Goal: Information Seeking & Learning: Learn about a topic

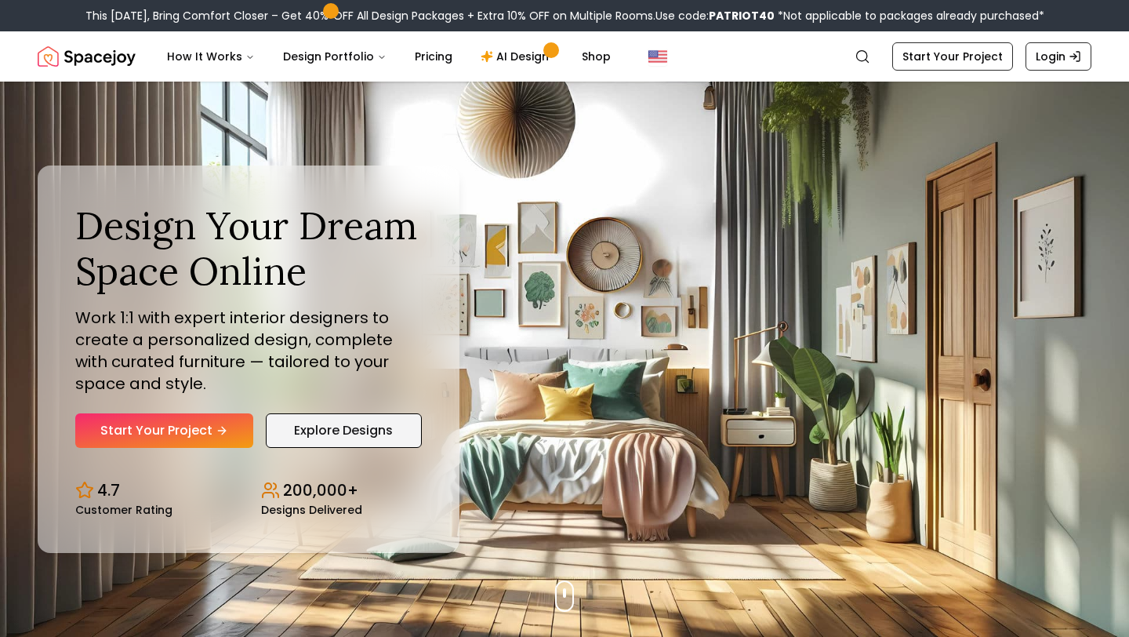
click at [337, 433] on link "Explore Designs" at bounding box center [344, 430] width 156 height 35
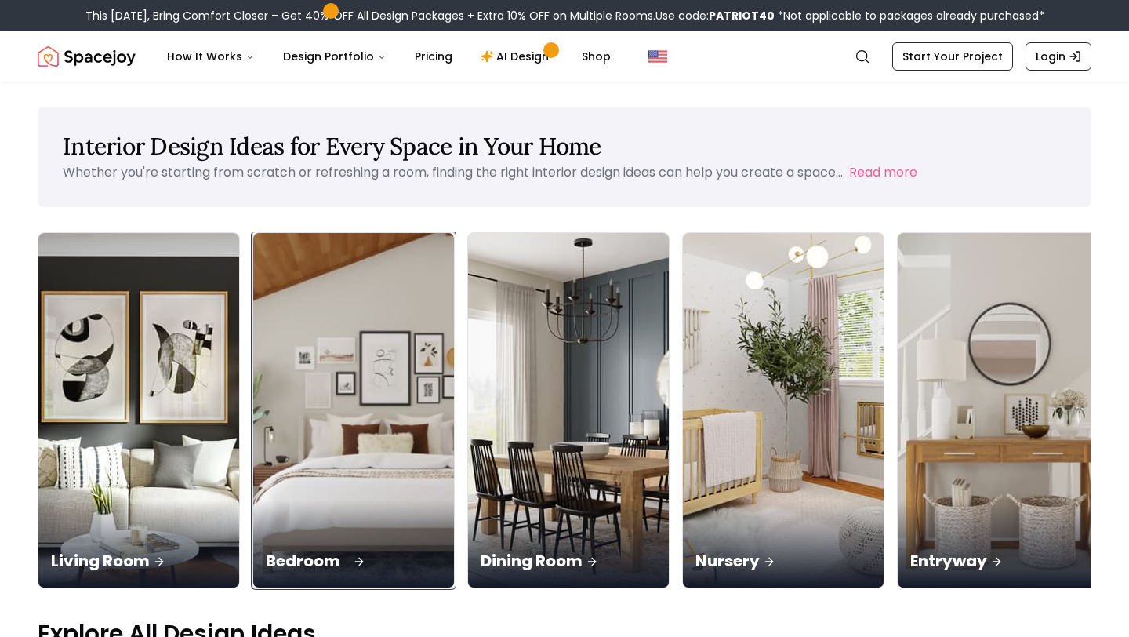
click at [253, 500] on div "Bedroom" at bounding box center [353, 544] width 201 height 88
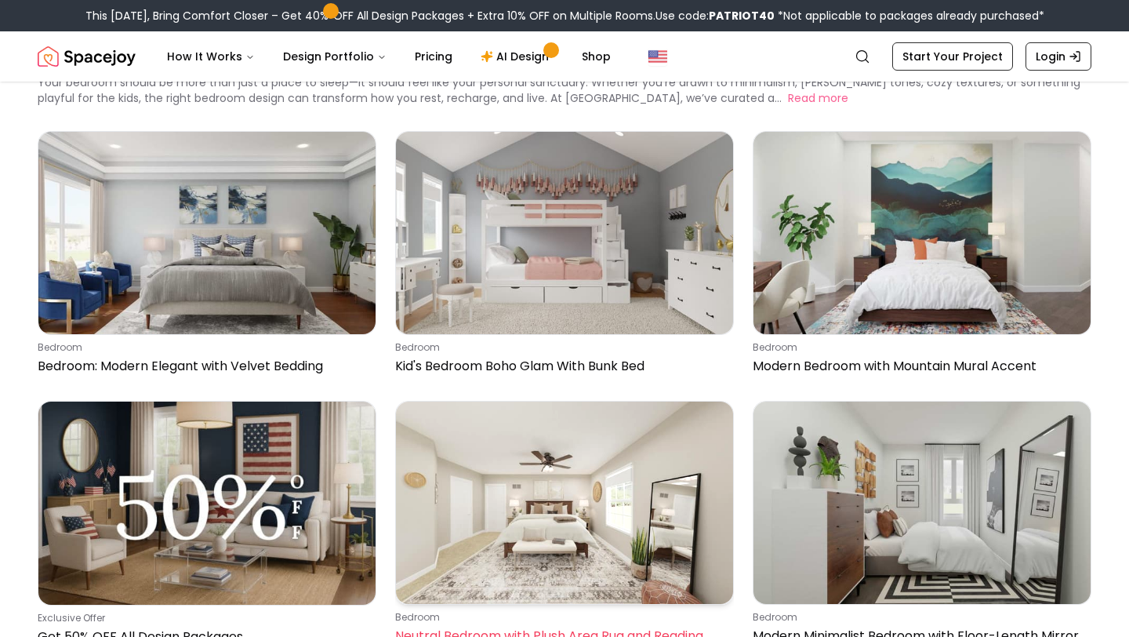
scroll to position [149, 0]
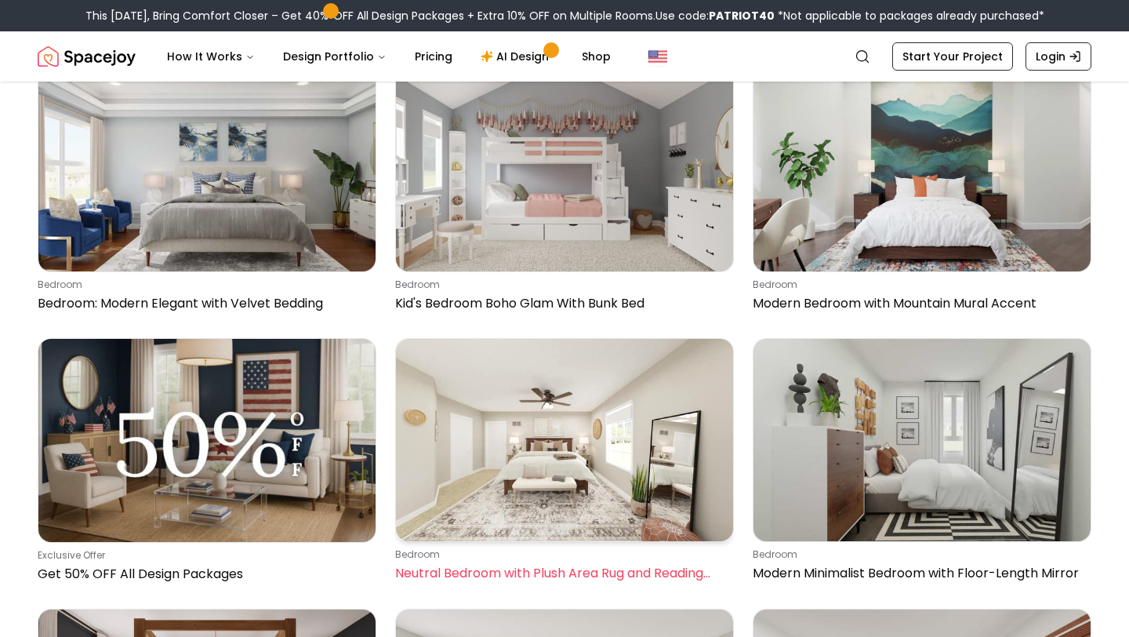
click at [599, 493] on img at bounding box center [564, 440] width 337 height 202
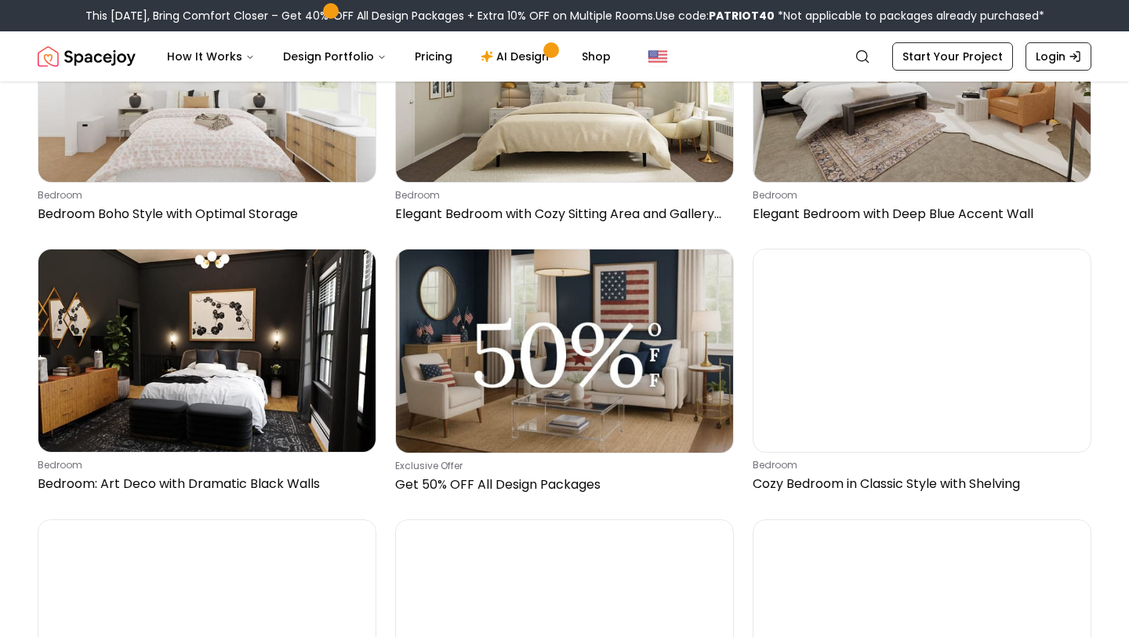
scroll to position [1325, 0]
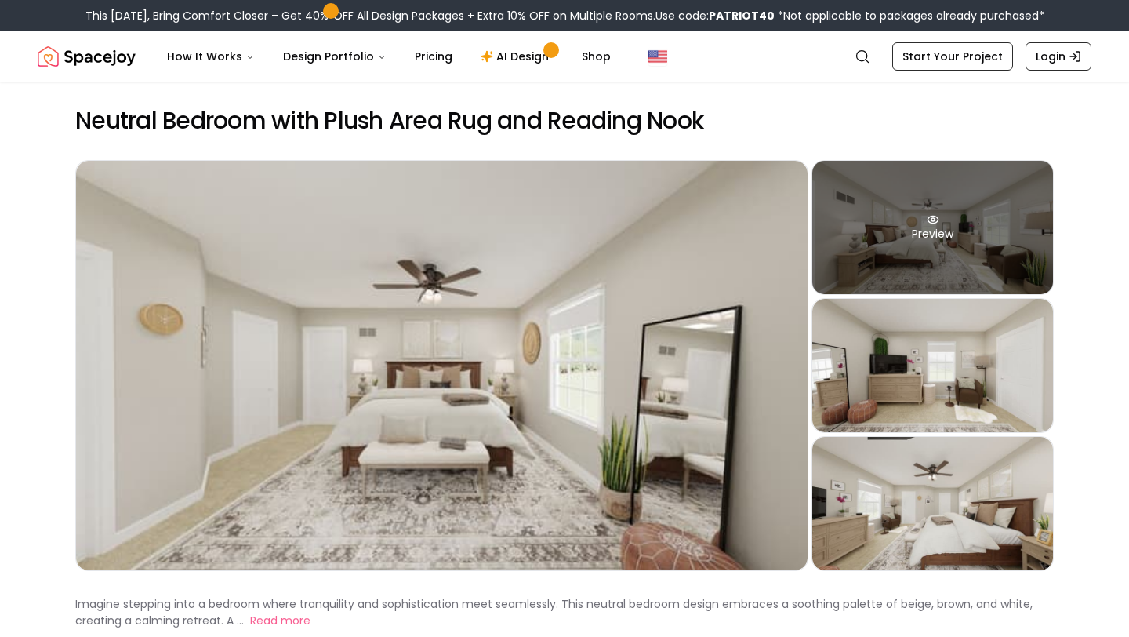
click at [924, 242] on div "Preview" at bounding box center [932, 227] width 241 height 133
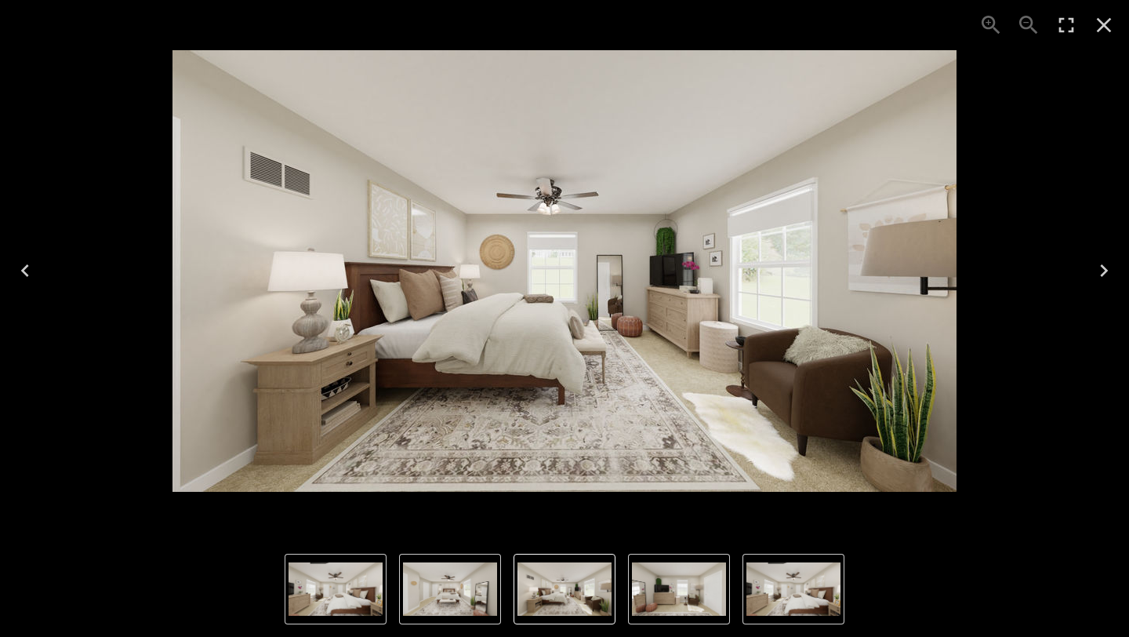
click at [1103, 21] on icon "Close" at bounding box center [1104, 25] width 25 height 25
